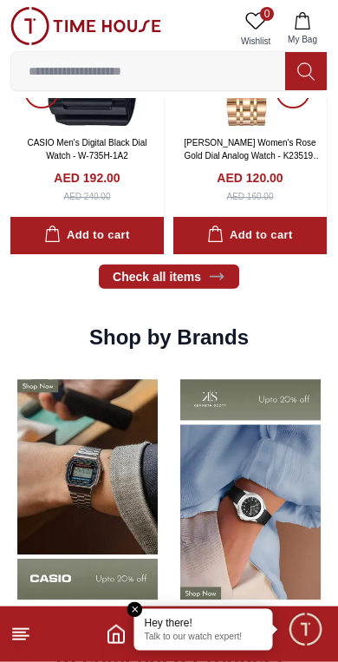
scroll to position [1088, 0]
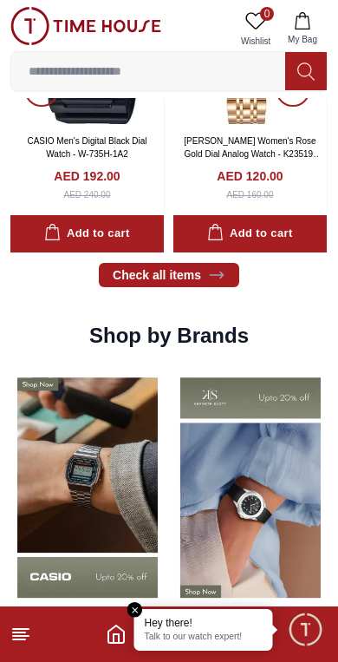
click at [162, 273] on link "Check all items" at bounding box center [169, 275] width 141 height 24
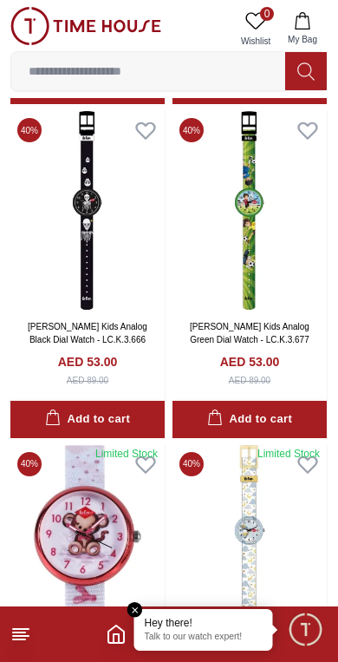
scroll to position [1404, 0]
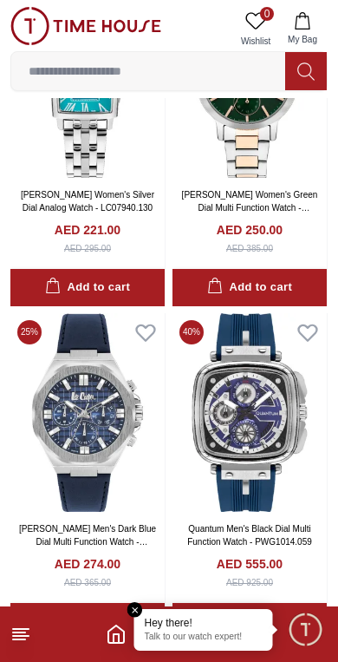
scroll to position [3209, 0]
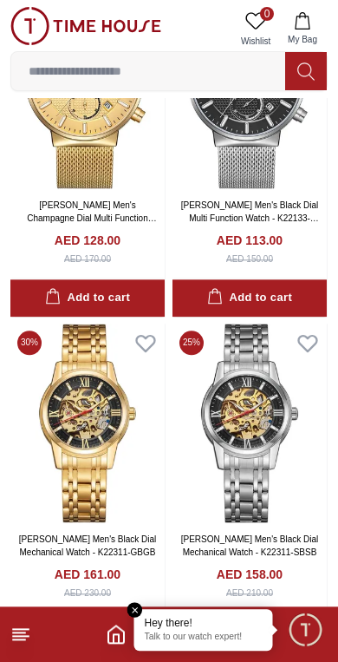
scroll to position [5861, 0]
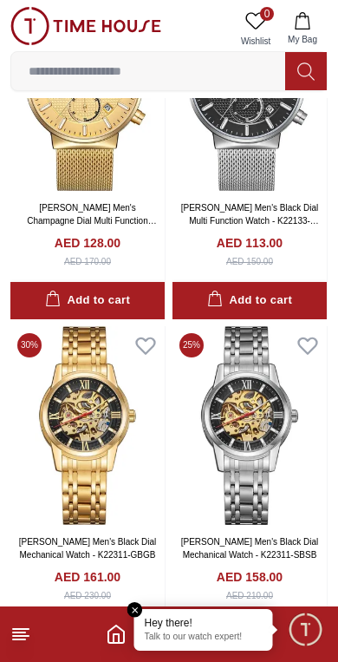
click at [21, 633] on line at bounding box center [19, 633] width 12 height 0
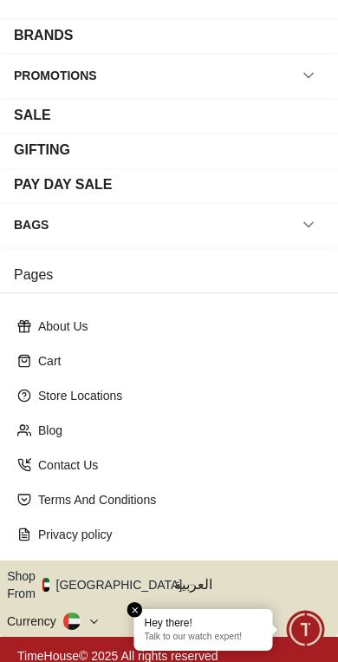
scroll to position [227, 0]
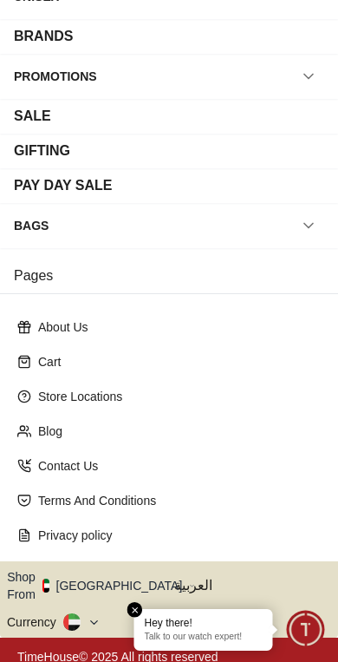
click at [103, 579] on button "Shop From [GEOGRAPHIC_DATA]" at bounding box center [101, 585] width 188 height 35
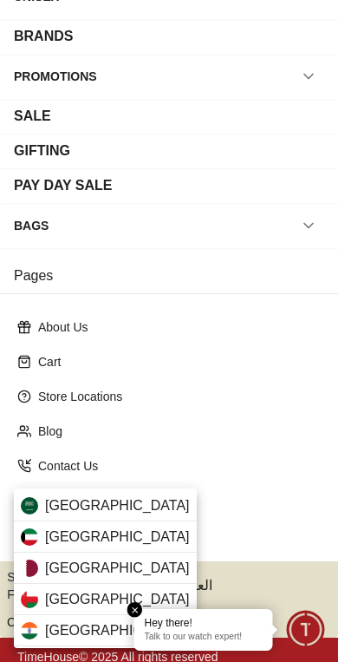
click at [123, 531] on div "[GEOGRAPHIC_DATA]" at bounding box center [105, 537] width 183 height 31
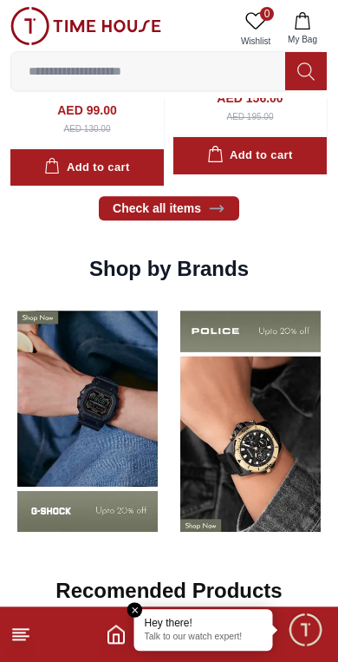
scroll to position [1166, 0]
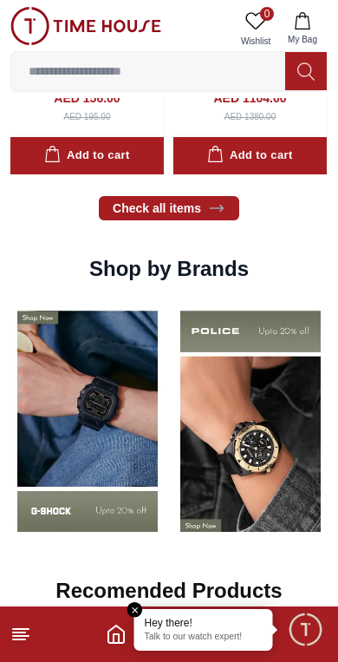
click at [253, 426] on img at bounding box center [251, 420] width 154 height 241
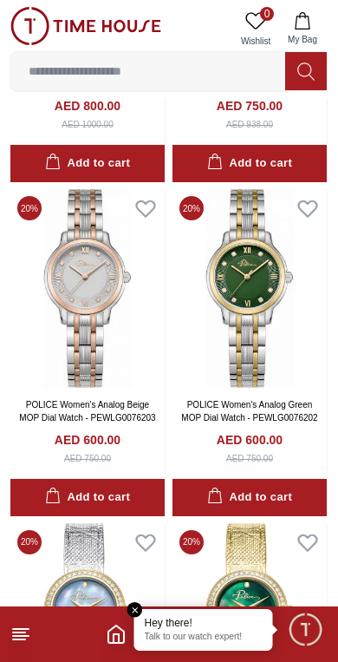
scroll to position [733, 0]
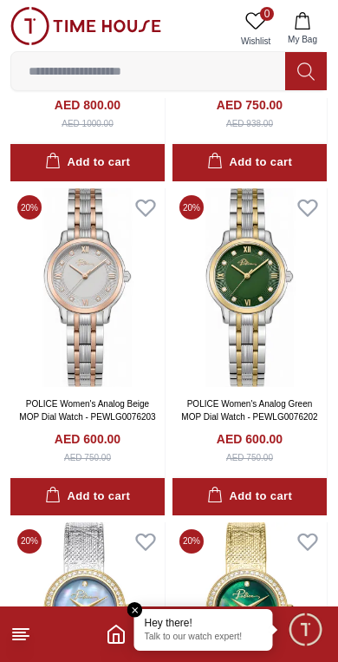
click at [22, 634] on icon at bounding box center [20, 634] width 21 height 21
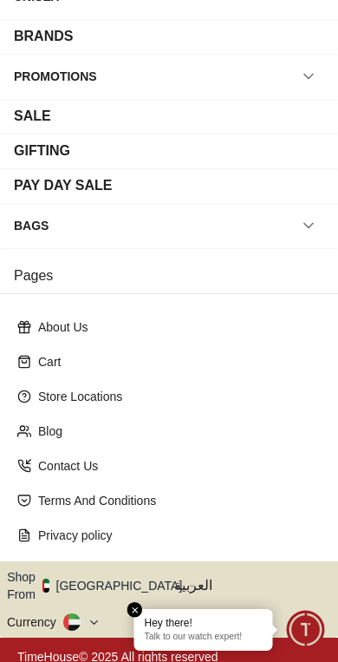
scroll to position [227, 0]
click at [102, 577] on button "Shop From [GEOGRAPHIC_DATA]" at bounding box center [101, 585] width 188 height 35
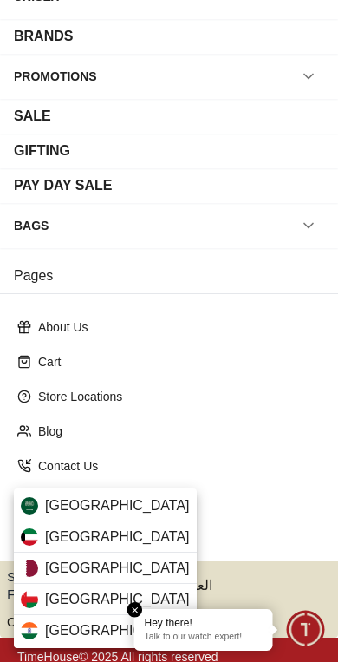
click at [103, 502] on span "[GEOGRAPHIC_DATA]" at bounding box center [117, 505] width 145 height 21
